Goal: Navigation & Orientation: Find specific page/section

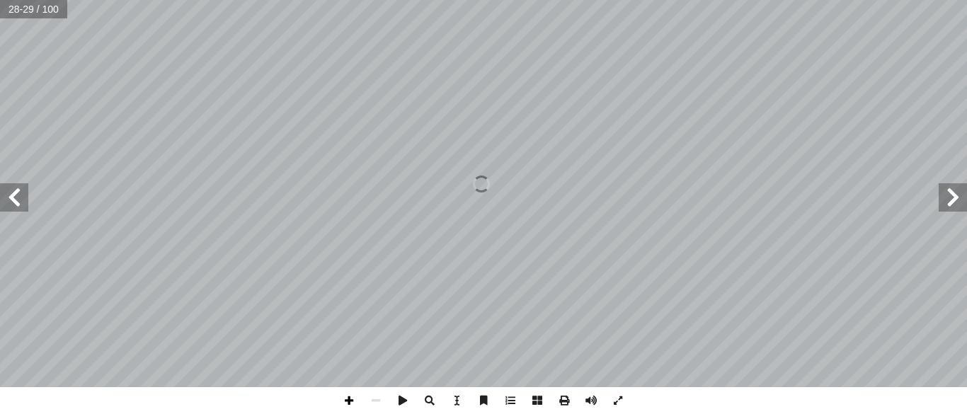
click at [343, 400] on span at bounding box center [349, 400] width 27 height 27
click at [346, 397] on span at bounding box center [349, 400] width 27 height 27
click at [368, 399] on span at bounding box center [376, 400] width 27 height 27
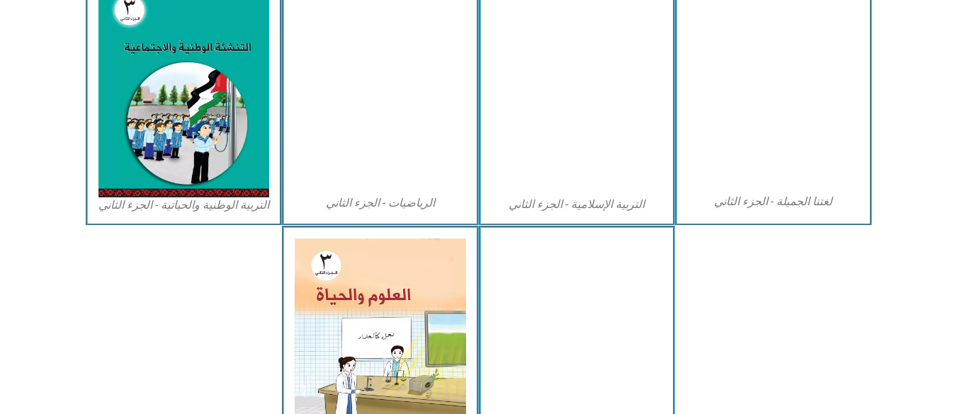
scroll to position [724, 0]
